Goal: Task Accomplishment & Management: Use online tool/utility

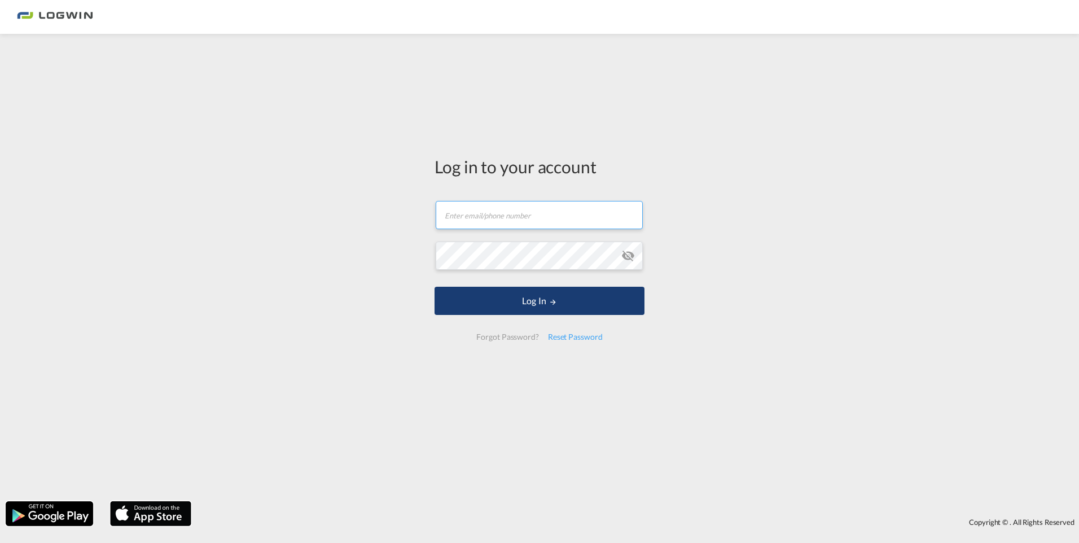
type input "megan.wise@logwin-logistics.com"
click at [549, 306] on button "Log In" at bounding box center [540, 301] width 210 height 28
